Goal: Use online tool/utility: Utilize a website feature to perform a specific function

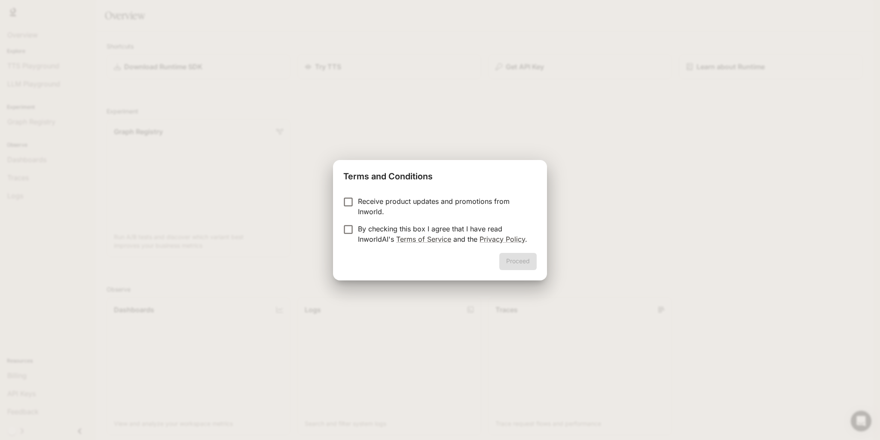
click at [397, 203] on p "Receive product updates and promotions from Inworld." at bounding box center [444, 206] width 172 height 21
drag, startPoint x: 393, startPoint y: 228, endPoint x: 401, endPoint y: 234, distance: 9.5
click at [393, 229] on p "By checking this box I agree that I have read InworldAI's Terms of Service and …" at bounding box center [444, 234] width 172 height 21
click at [502, 260] on button "Proceed" at bounding box center [518, 261] width 37 height 17
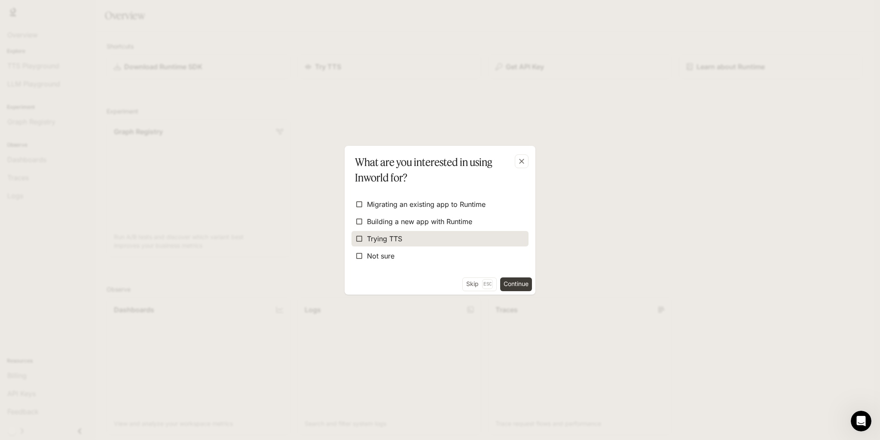
click at [428, 236] on label "Trying TTS" at bounding box center [440, 238] width 177 height 15
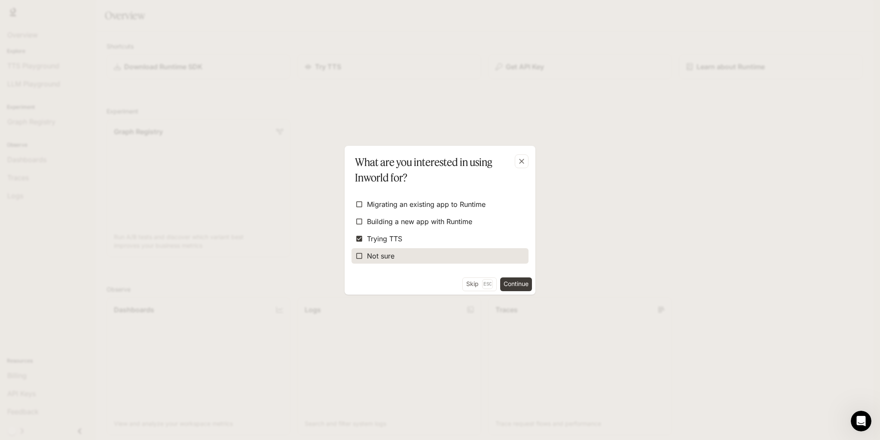
click at [387, 257] on span "Not sure" at bounding box center [381, 256] width 28 height 10
click at [409, 256] on label "Not sure" at bounding box center [440, 255] width 177 height 15
click at [525, 284] on button "Continue" at bounding box center [516, 284] width 32 height 14
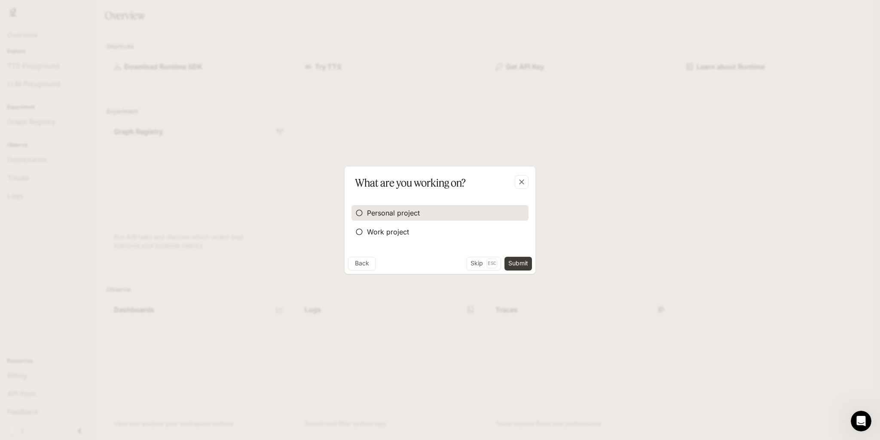
click at [435, 215] on label "Personal project" at bounding box center [440, 212] width 177 height 15
click at [526, 260] on button "Submit" at bounding box center [519, 264] width 28 height 14
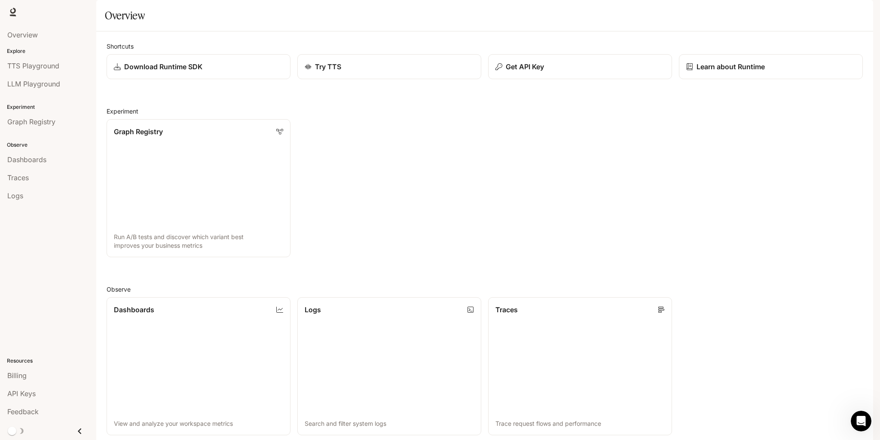
drag, startPoint x: 383, startPoint y: 133, endPoint x: 354, endPoint y: 132, distance: 29.2
click at [354, 116] on h2 "Experiment" at bounding box center [485, 111] width 757 height 9
drag, startPoint x: 355, startPoint y: 132, endPoint x: 374, endPoint y: 89, distance: 47.0
click at [355, 116] on h2 "Experiment" at bounding box center [485, 111] width 757 height 9
drag, startPoint x: 456, startPoint y: 131, endPoint x: 425, endPoint y: 126, distance: 31.0
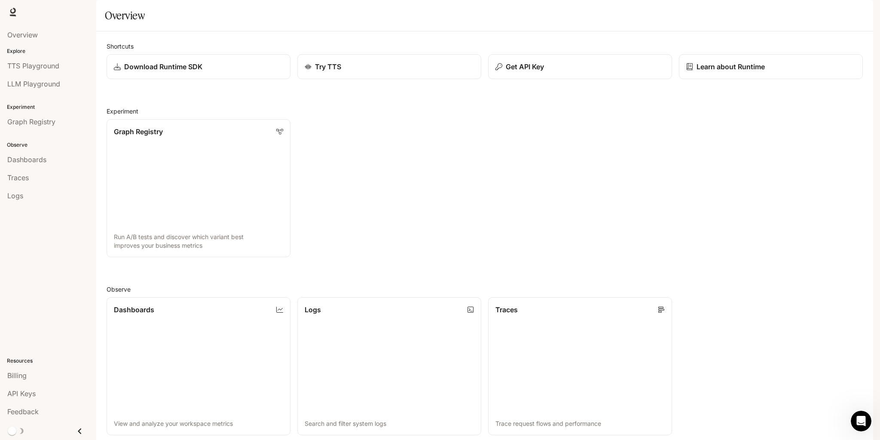
click at [425, 126] on div "Shortcuts Download Runtime SDK Try TTS Get API Key Learn about Runtime Experime…" at bounding box center [485, 327] width 757 height 571
drag, startPoint x: 425, startPoint y: 126, endPoint x: 419, endPoint y: 123, distance: 6.7
click at [419, 123] on div "Shortcuts Download Runtime SDK Try TTS Get API Key Learn about Runtime Experime…" at bounding box center [485, 327] width 757 height 571
click at [864, 9] on img "button" at bounding box center [862, 12] width 12 height 12
click at [310, 150] on div at bounding box center [440, 220] width 880 height 440
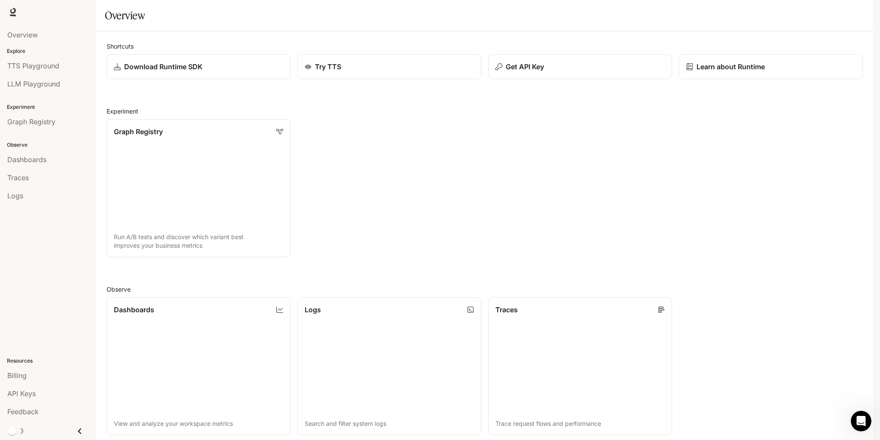
drag, startPoint x: 376, startPoint y: 153, endPoint x: 365, endPoint y: 152, distance: 11.3
click at [365, 152] on div "Graph Registry Run A/B tests and discover which variant best improves your busi…" at bounding box center [482, 184] width 764 height 145
click at [871, 10] on div "Runtime Runtime Documentation Documentation" at bounding box center [440, 12] width 880 height 24
click at [863, 10] on img "button" at bounding box center [862, 12] width 12 height 12
click at [533, 174] on div at bounding box center [440, 220] width 880 height 440
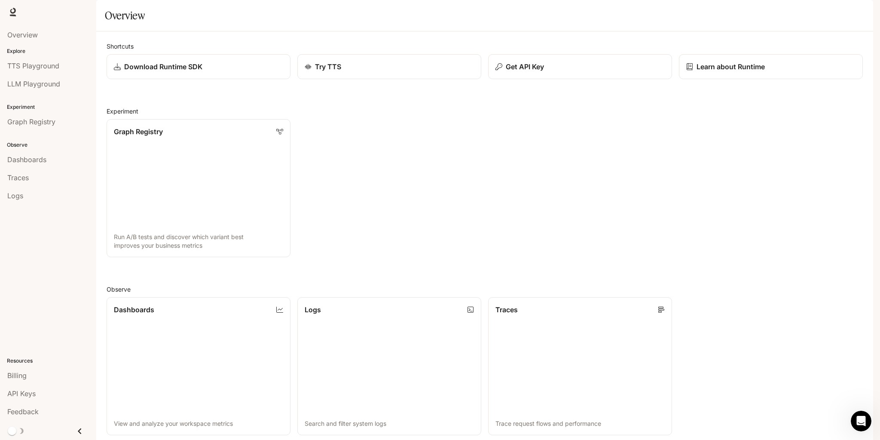
drag, startPoint x: 423, startPoint y: 153, endPoint x: 357, endPoint y: 135, distance: 68.6
click at [407, 144] on div "Graph Registry Run A/B tests and discover which variant best improves your busi…" at bounding box center [482, 184] width 764 height 145
drag, startPoint x: 383, startPoint y: 160, endPoint x: 364, endPoint y: 156, distance: 20.2
click at [364, 156] on div "Graph Registry Run A/B tests and discover which variant best improves your busi…" at bounding box center [482, 184] width 764 height 145
drag, startPoint x: 364, startPoint y: 156, endPoint x: 350, endPoint y: 153, distance: 14.4
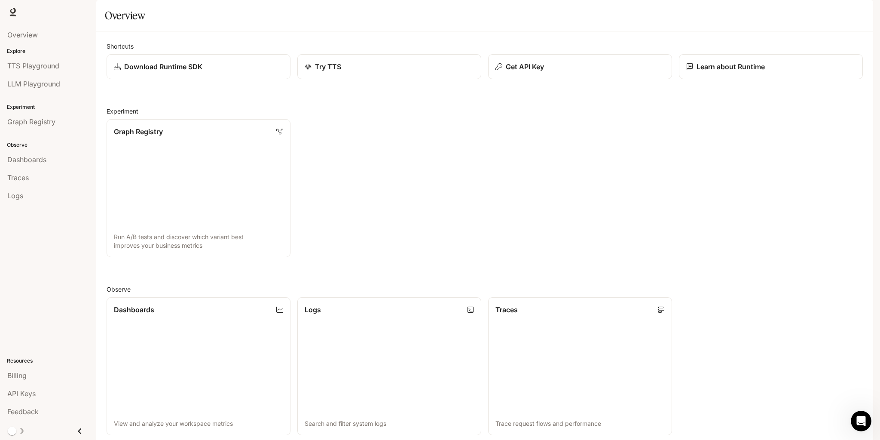
click at [353, 153] on div "Graph Registry Run A/B tests and discover which variant best improves your busi…" at bounding box center [482, 184] width 764 height 145
drag, startPoint x: 443, startPoint y: 134, endPoint x: 419, endPoint y: 131, distance: 23.9
click at [419, 116] on h2 "Experiment" at bounding box center [485, 111] width 757 height 9
drag, startPoint x: 334, startPoint y: 129, endPoint x: 319, endPoint y: 129, distance: 14.6
click at [319, 129] on div "Shortcuts Download Runtime SDK Try TTS Get API Key Learn about Runtime Experime…" at bounding box center [485, 327] width 757 height 571
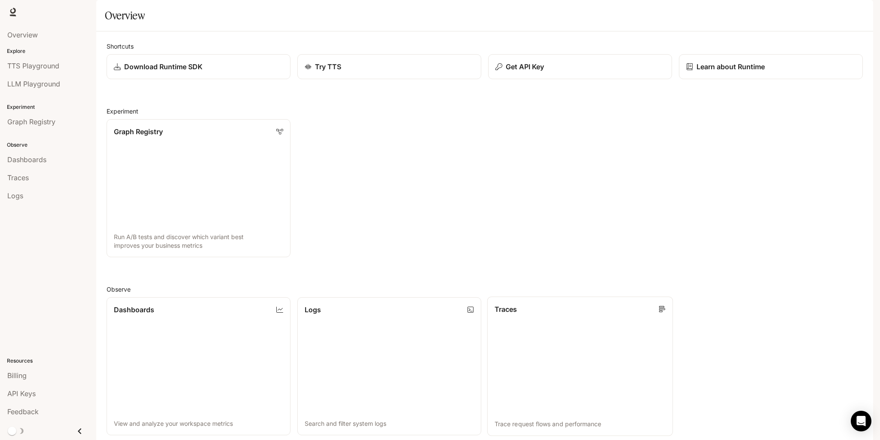
drag, startPoint x: 572, startPoint y: 364, endPoint x: 574, endPoint y: 347, distance: 16.9
drag, startPoint x: 394, startPoint y: 141, endPoint x: 316, endPoint y: 141, distance: 78.2
click at [377, 141] on div "Graph Registry Run A/B tests and discover which variant best improves your busi…" at bounding box center [482, 184] width 764 height 145
click at [221, 178] on link "Graph Registry Run A/B tests and discover which variant best improves your busi…" at bounding box center [199, 187] width 186 height 139
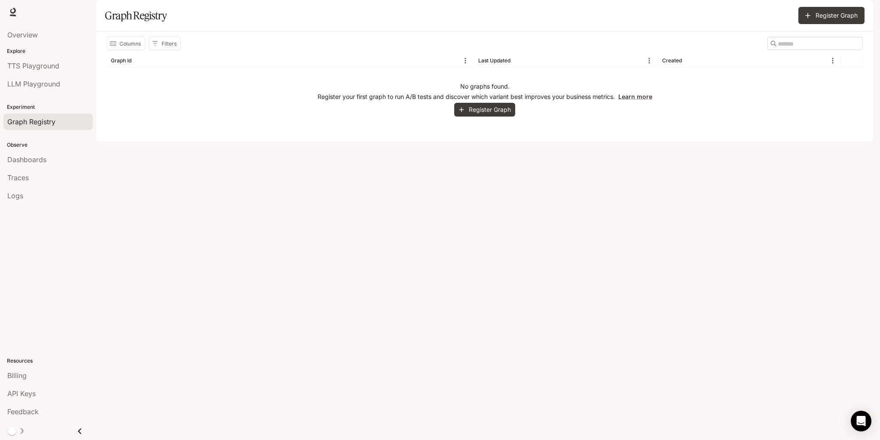
drag, startPoint x: 395, startPoint y: 209, endPoint x: 399, endPoint y: 209, distance: 4.4
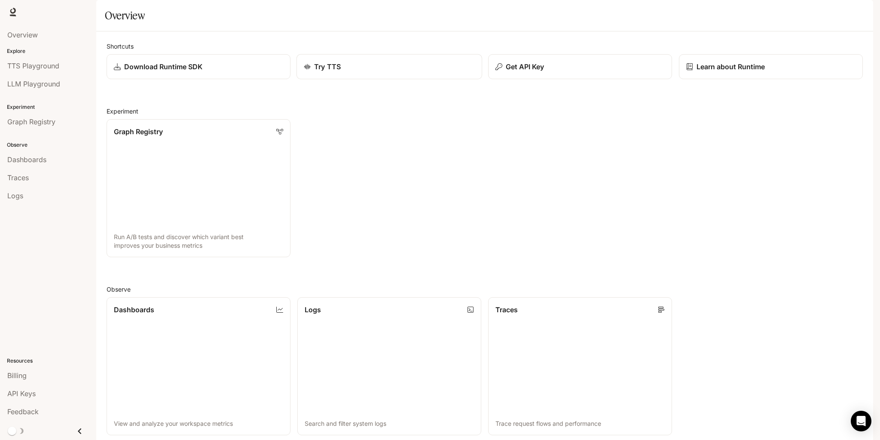
click at [386, 72] on div "Try TTS" at bounding box center [389, 66] width 171 height 10
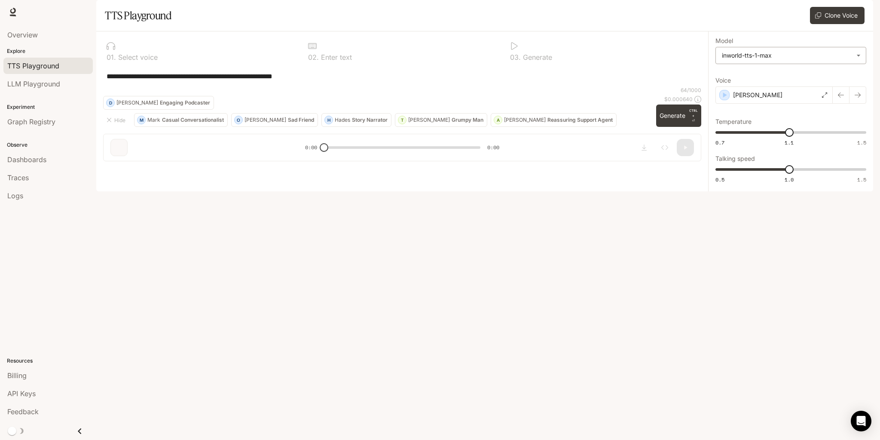
click at [797, 79] on body "**********" at bounding box center [440, 220] width 880 height 440
click at [777, 98] on div "inworld-tts-1" at bounding box center [789, 98] width 136 height 9
click at [789, 79] on body "**********" at bounding box center [440, 220] width 880 height 440
click at [781, 103] on li "inworld-tts-1" at bounding box center [791, 98] width 146 height 14
click at [779, 83] on body "**********" at bounding box center [440, 220] width 880 height 440
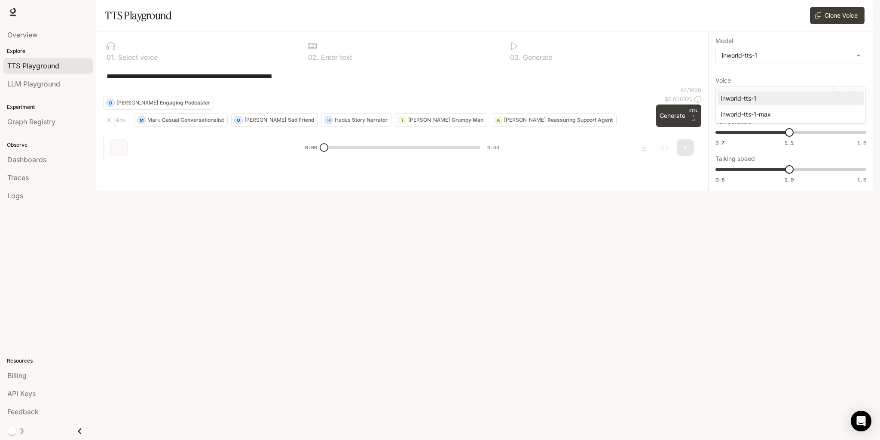
click at [774, 113] on div "inworld-tts-1-max" at bounding box center [789, 114] width 136 height 9
type input "**********"
click at [777, 104] on div "Dennis" at bounding box center [774, 94] width 117 height 17
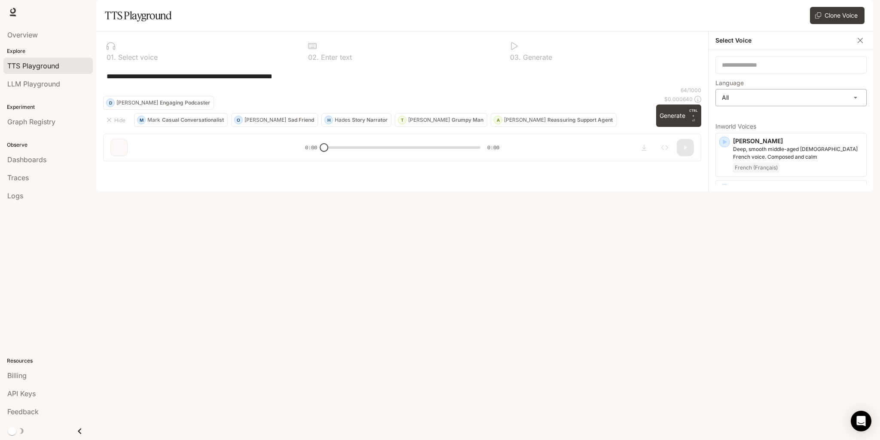
click at [790, 123] on body "**********" at bounding box center [440, 220] width 880 height 440
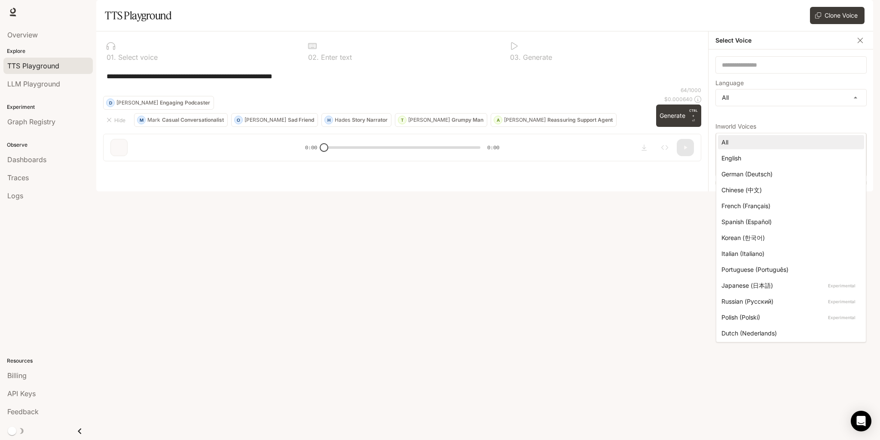
click at [782, 300] on div "Russian (Русский) Experimental" at bounding box center [790, 301] width 136 height 9
type input "*****"
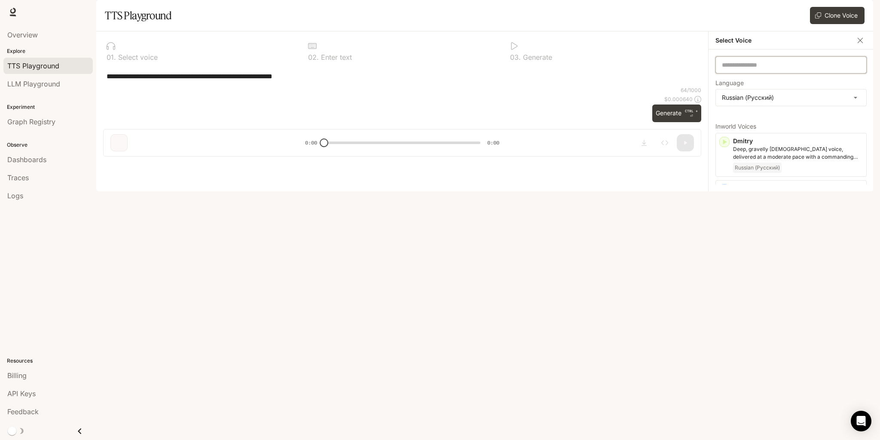
click at [821, 69] on input "text" at bounding box center [791, 65] width 150 height 9
click at [819, 315] on div "Russian (Русский)" at bounding box center [798, 309] width 130 height 10
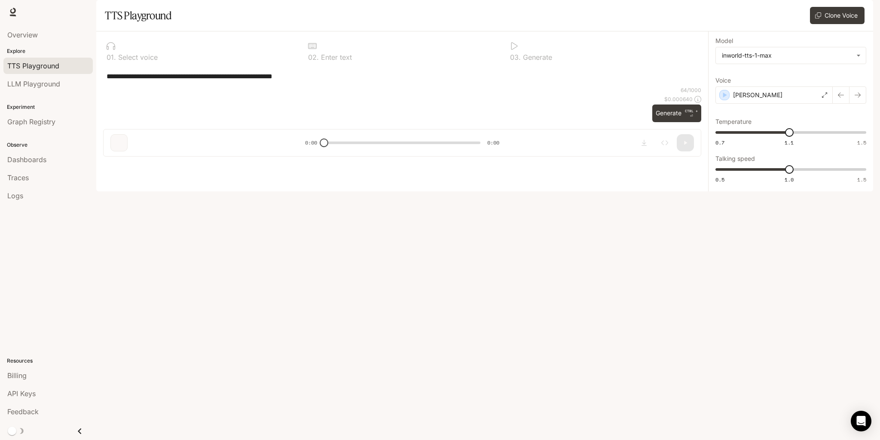
click at [341, 86] on div "**********" at bounding box center [402, 76] width 598 height 21
click at [719, 191] on div "**********" at bounding box center [790, 111] width 165 height 160
